Goal: Task Accomplishment & Management: Manage account settings

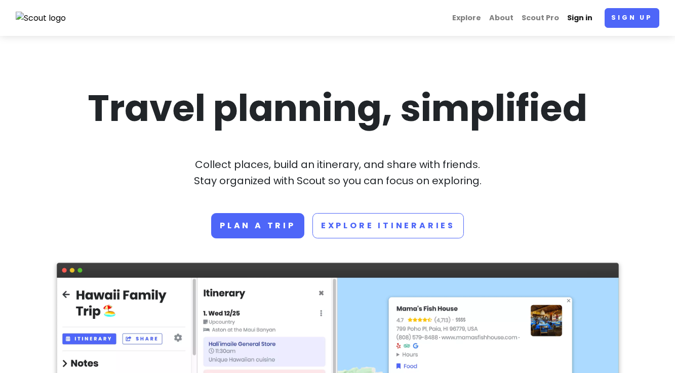
click at [582, 19] on link "Sign in" at bounding box center [579, 18] width 33 height 20
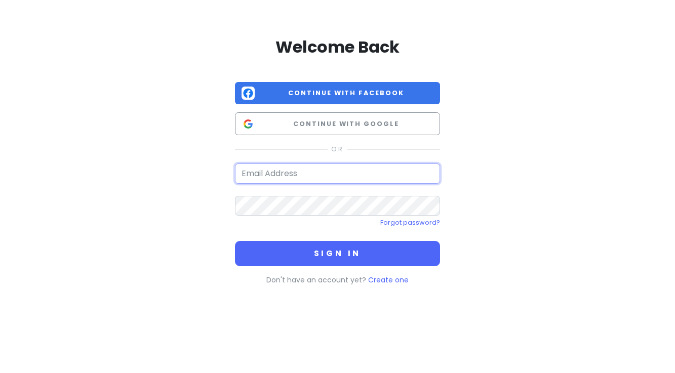
click at [306, 172] on input "email" at bounding box center [337, 174] width 205 height 20
type input "[PERSON_NAME][EMAIL_ADDRESS][PERSON_NAME][DOMAIN_NAME]"
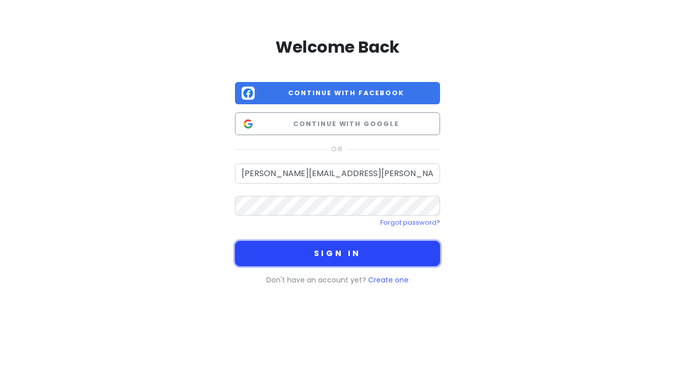
click at [314, 250] on button "Sign in" at bounding box center [337, 253] width 205 height 25
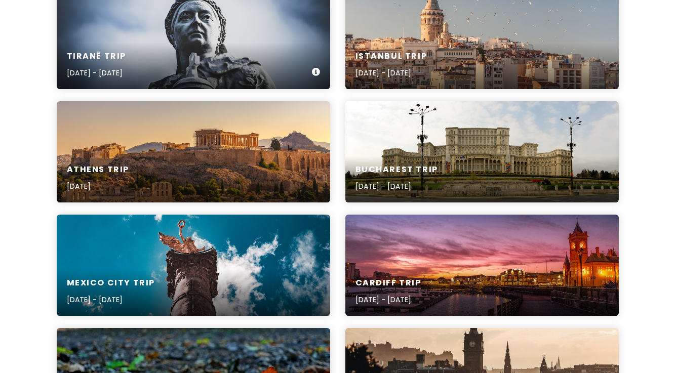
scroll to position [520, 0]
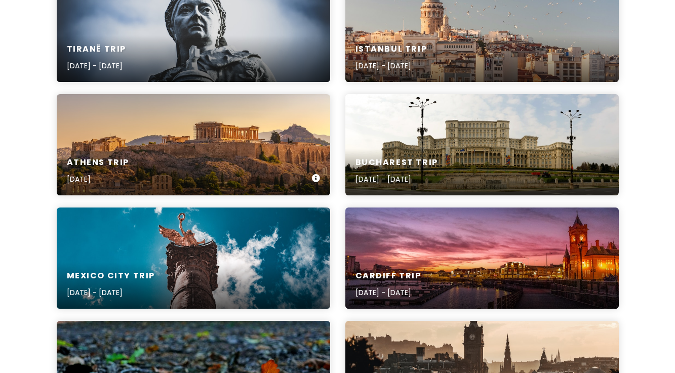
click at [223, 149] on div "Athens Trip [DATE]" at bounding box center [193, 171] width 273 height 48
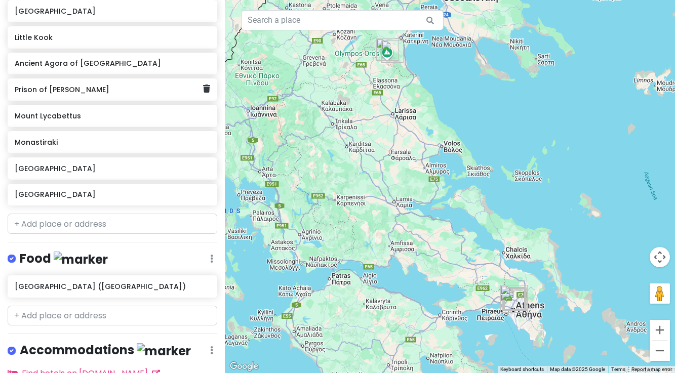
scroll to position [344, 0]
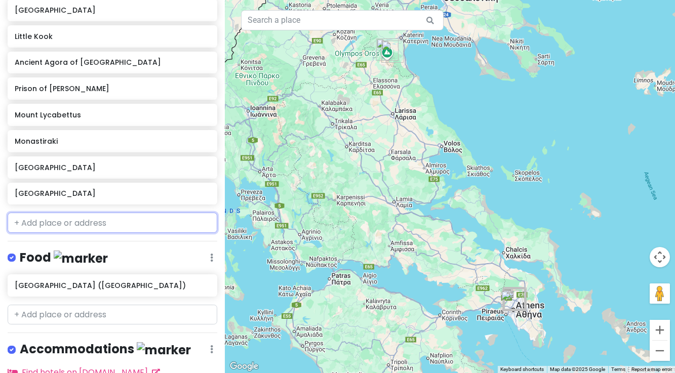
click at [58, 214] on input "text" at bounding box center [113, 223] width 210 height 20
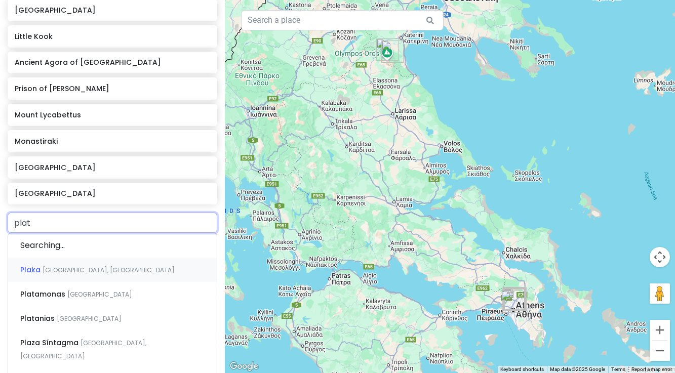
type input "plato"
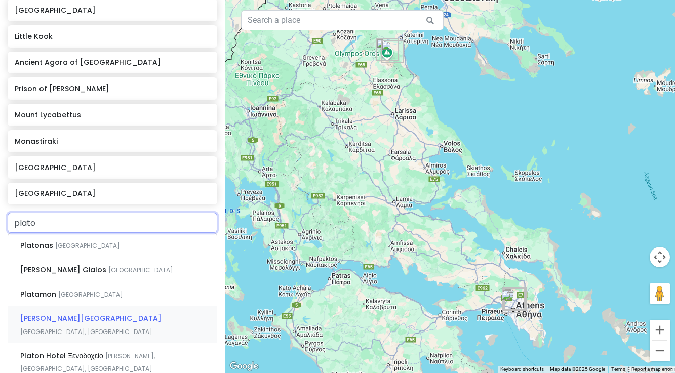
click at [70, 313] on span "[PERSON_NAME][GEOGRAPHIC_DATA]" at bounding box center [90, 318] width 141 height 10
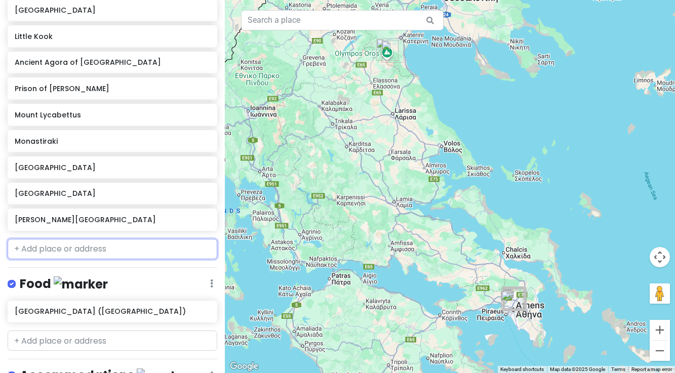
scroll to position [371, 0]
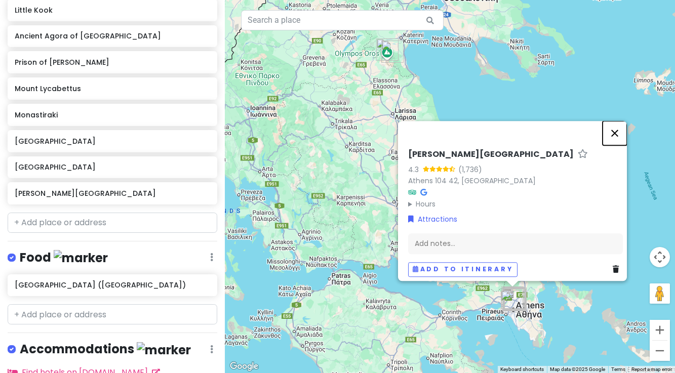
click at [617, 130] on button "Close" at bounding box center [614, 133] width 24 height 24
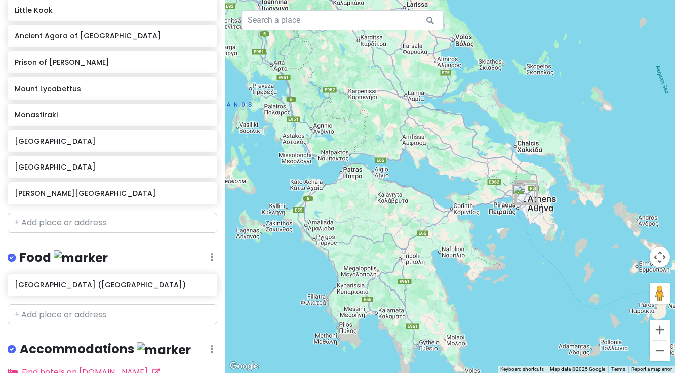
drag, startPoint x: 414, startPoint y: 167, endPoint x: 425, endPoint y: 60, distance: 106.9
click at [425, 60] on div at bounding box center [450, 186] width 450 height 373
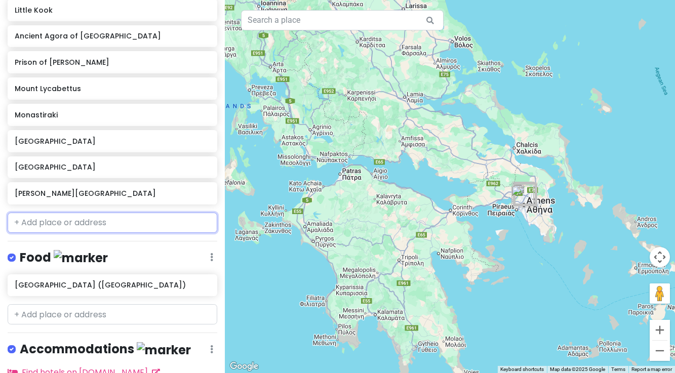
click at [64, 213] on input "text" at bounding box center [113, 223] width 210 height 20
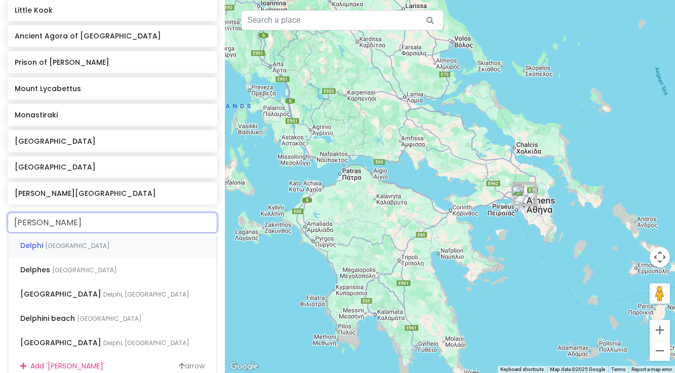
type input "delphi"
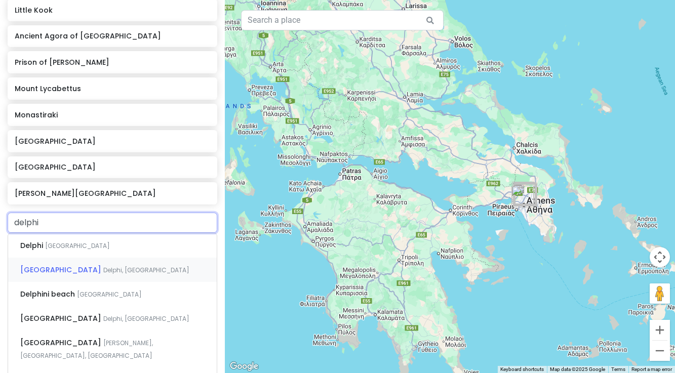
click at [67, 265] on span "[GEOGRAPHIC_DATA]" at bounding box center [61, 270] width 83 height 10
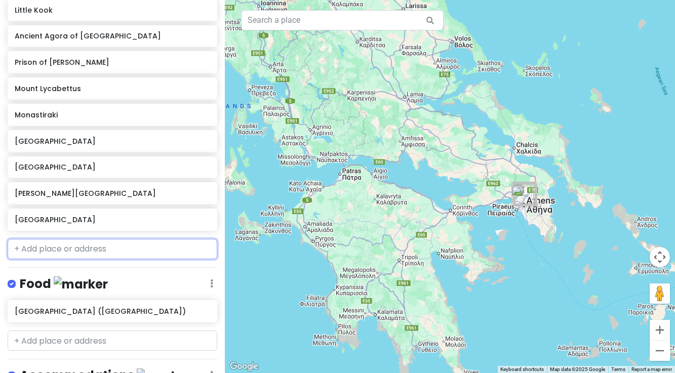
scroll to position [396, 0]
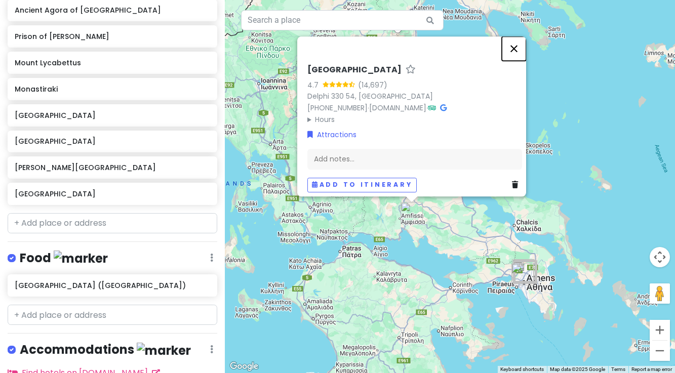
click at [518, 46] on button "Close" at bounding box center [514, 48] width 24 height 24
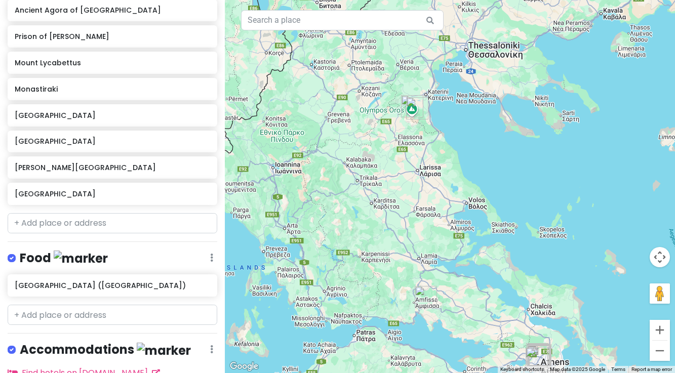
drag, startPoint x: 421, startPoint y: 138, endPoint x: 435, endPoint y: 223, distance: 86.2
click at [435, 223] on div at bounding box center [450, 186] width 450 height 373
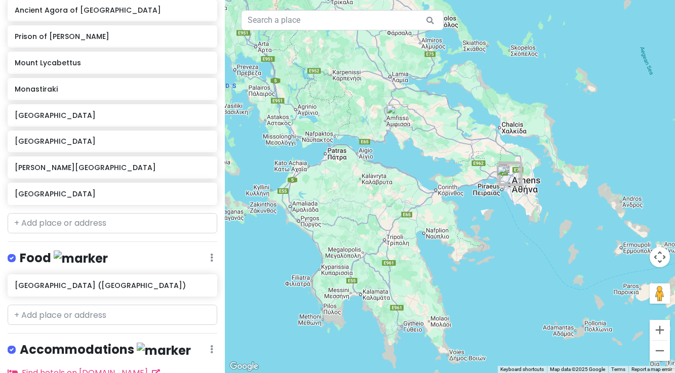
drag, startPoint x: 462, startPoint y: 327, endPoint x: 432, endPoint y: 144, distance: 185.2
click at [432, 144] on div at bounding box center [450, 186] width 450 height 373
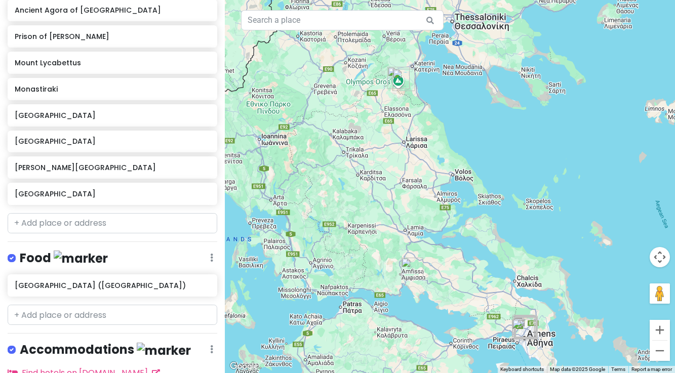
drag, startPoint x: 345, startPoint y: 105, endPoint x: 361, endPoint y: 260, distance: 155.8
click at [361, 260] on div at bounding box center [450, 186] width 450 height 373
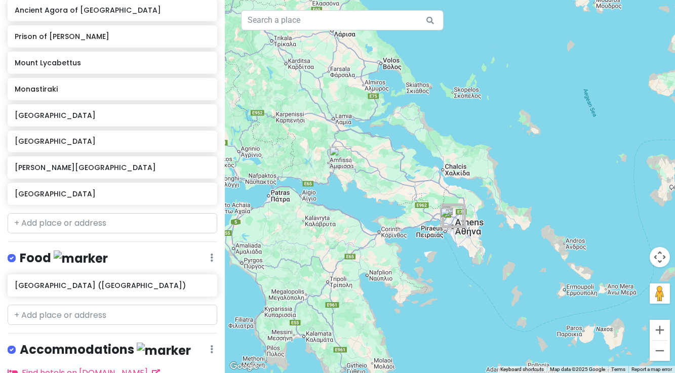
drag, startPoint x: 473, startPoint y: 294, endPoint x: 398, endPoint y: 177, distance: 138.5
click at [399, 177] on div at bounding box center [450, 186] width 450 height 373
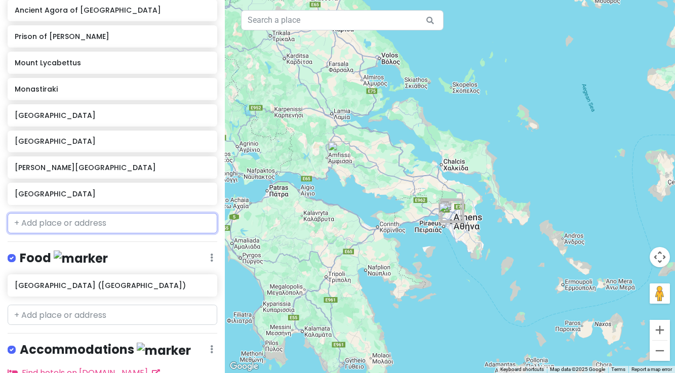
click at [101, 217] on input "text" at bounding box center [113, 223] width 210 height 20
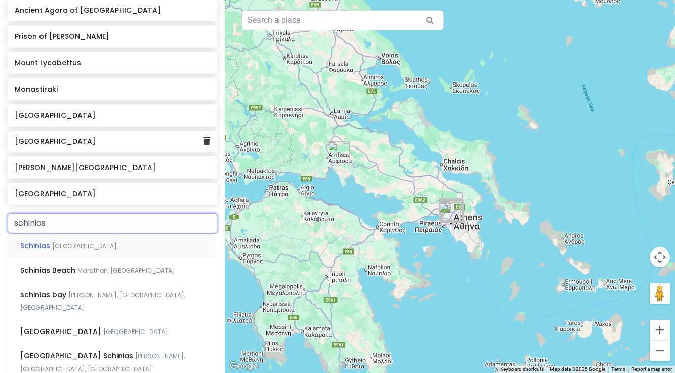
type input "schinias"
click at [82, 327] on span "[GEOGRAPHIC_DATA]" at bounding box center [61, 332] width 83 height 10
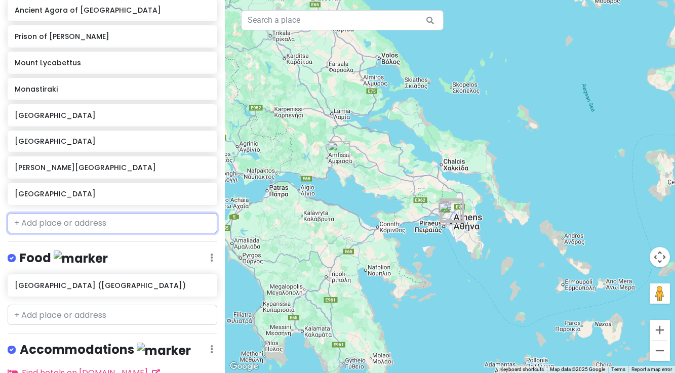
scroll to position [423, 0]
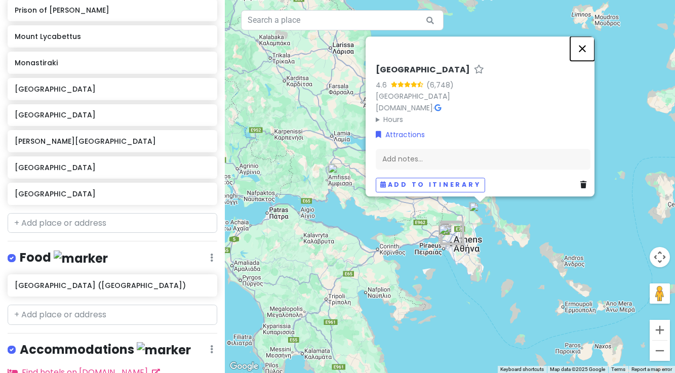
click at [585, 45] on button "Close" at bounding box center [582, 48] width 24 height 24
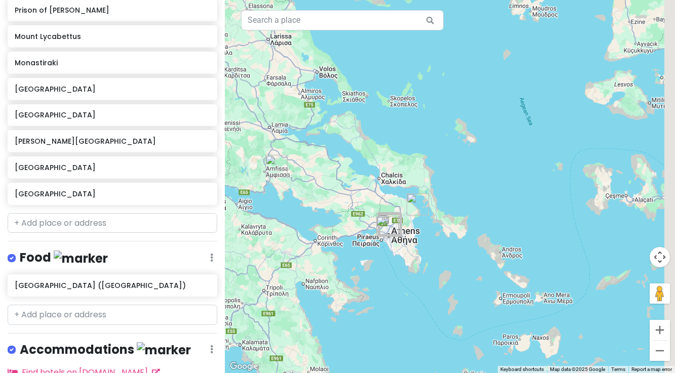
drag, startPoint x: 431, startPoint y: 233, endPoint x: 364, endPoint y: 219, distance: 68.8
click at [364, 219] on div at bounding box center [450, 186] width 450 height 373
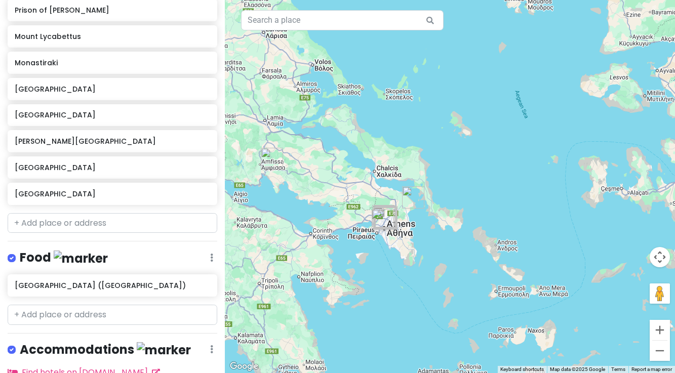
click at [396, 256] on div at bounding box center [450, 186] width 450 height 373
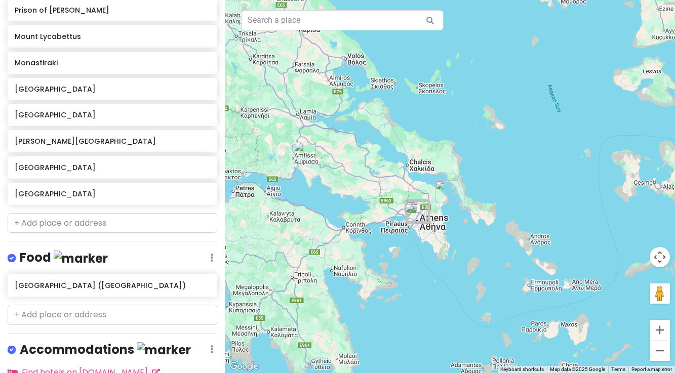
drag, startPoint x: 379, startPoint y: 248, endPoint x: 436, endPoint y: 237, distance: 58.7
click at [436, 237] on div at bounding box center [450, 186] width 450 height 373
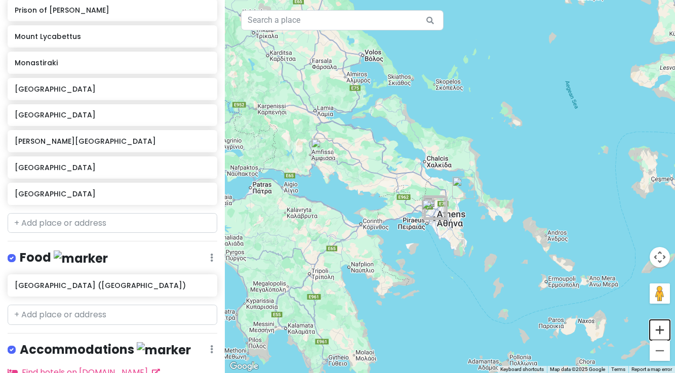
click at [665, 329] on button "Zoom in" at bounding box center [659, 330] width 20 height 20
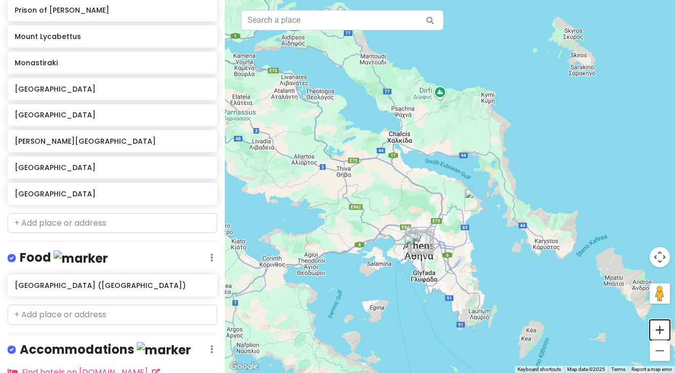
click at [665, 329] on button "Zoom in" at bounding box center [659, 330] width 20 height 20
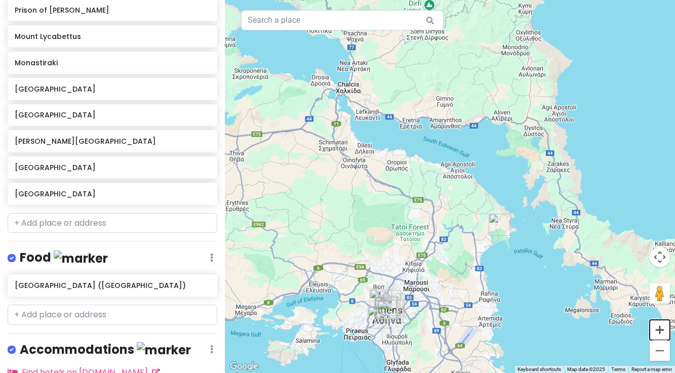
click at [662, 329] on button "Zoom in" at bounding box center [659, 330] width 20 height 20
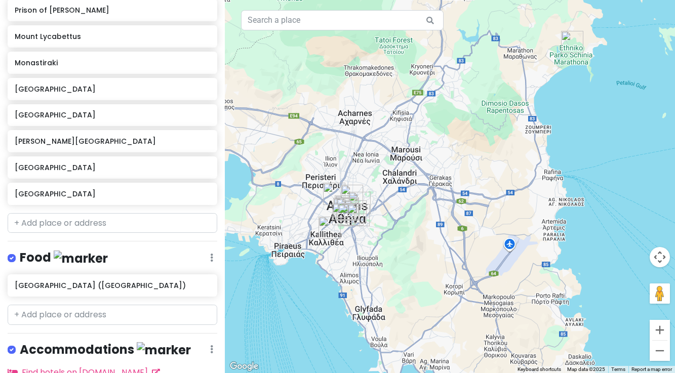
drag, startPoint x: 432, startPoint y: 347, endPoint x: 456, endPoint y: 111, distance: 237.0
click at [456, 111] on div at bounding box center [450, 186] width 450 height 373
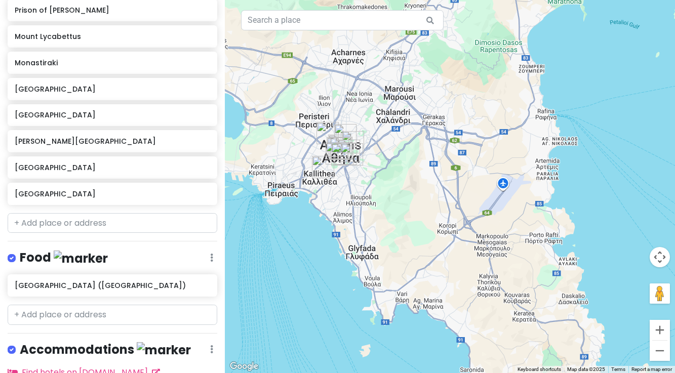
drag, startPoint x: 430, startPoint y: 267, endPoint x: 424, endPoint y: 211, distance: 56.0
click at [424, 211] on div at bounding box center [450, 186] width 450 height 373
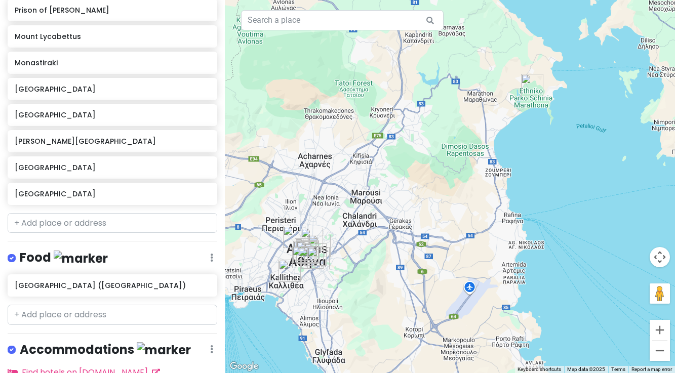
drag, startPoint x: 503, startPoint y: 74, endPoint x: 470, endPoint y: 176, distance: 106.5
click at [470, 176] on div at bounding box center [450, 186] width 450 height 373
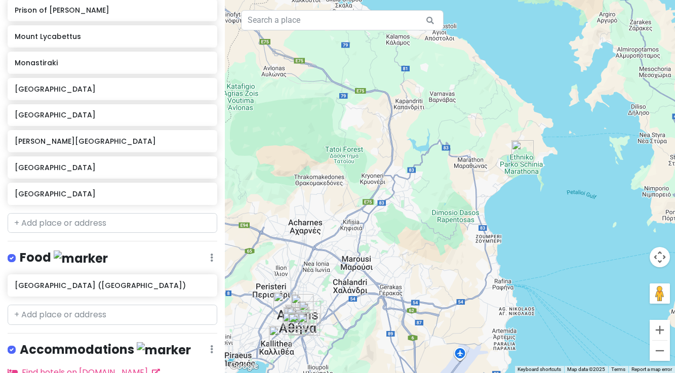
drag, startPoint x: 495, startPoint y: 113, endPoint x: 484, endPoint y: 182, distance: 69.7
click at [484, 182] on div at bounding box center [450, 186] width 450 height 373
click at [658, 331] on button "Zoom in" at bounding box center [659, 330] width 20 height 20
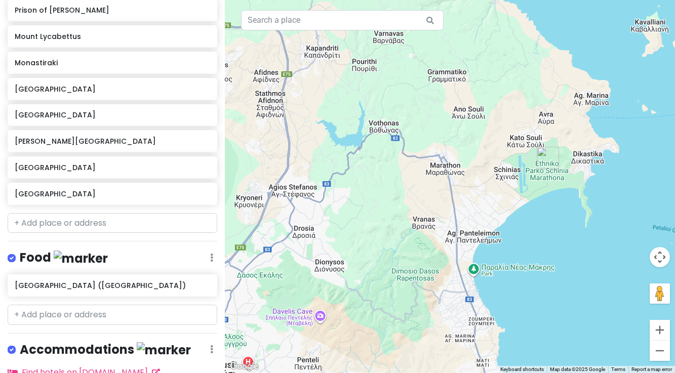
drag, startPoint x: 544, startPoint y: 174, endPoint x: 499, endPoint y: 204, distance: 53.9
click at [499, 204] on div at bounding box center [450, 186] width 450 height 373
click at [662, 330] on button "Zoom in" at bounding box center [659, 330] width 20 height 20
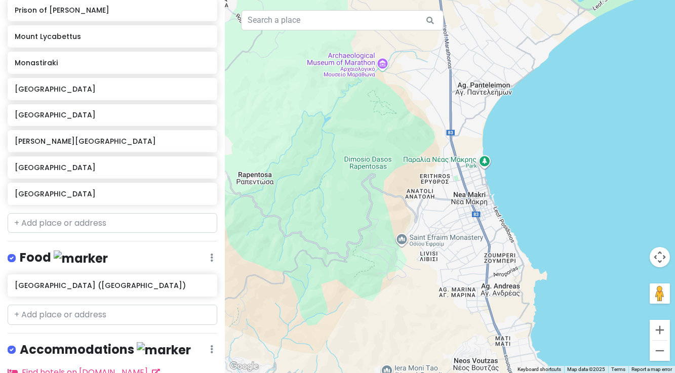
drag, startPoint x: 501, startPoint y: 283, endPoint x: 487, endPoint y: 85, distance: 199.4
click at [487, 85] on div at bounding box center [450, 186] width 450 height 373
